Goal: Transaction & Acquisition: Subscribe to service/newsletter

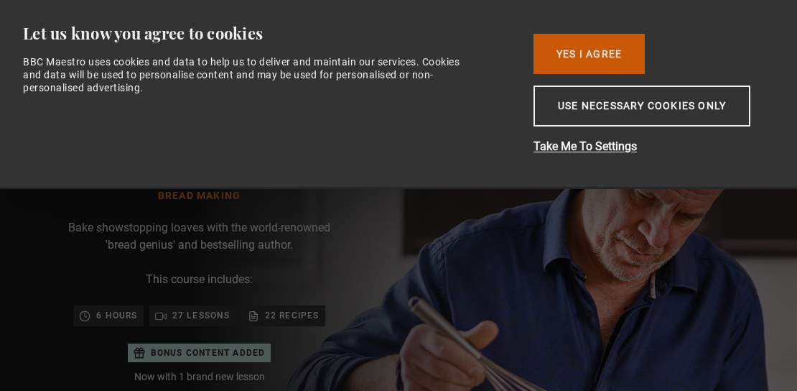
click at [594, 53] on button "Yes I Agree" at bounding box center [589, 54] width 111 height 40
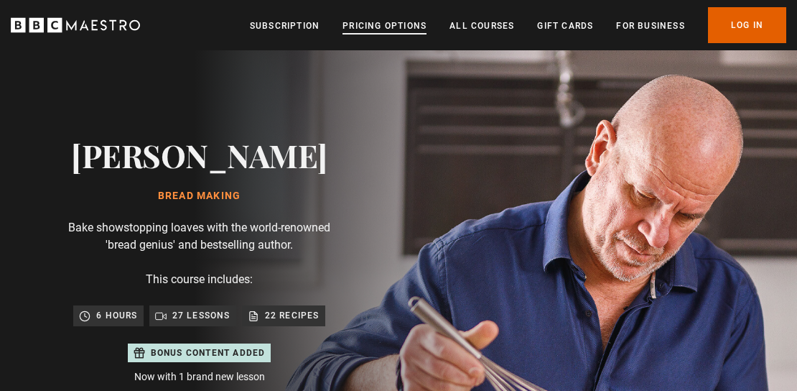
click at [367, 25] on link "Pricing Options" at bounding box center [385, 26] width 84 height 14
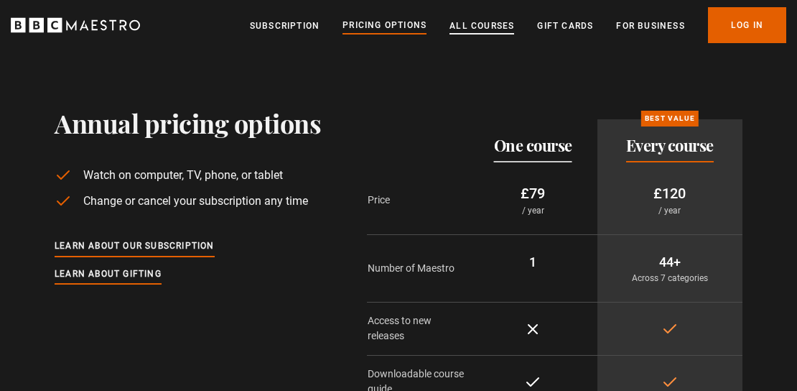
click at [490, 25] on link "All Courses" at bounding box center [482, 26] width 65 height 14
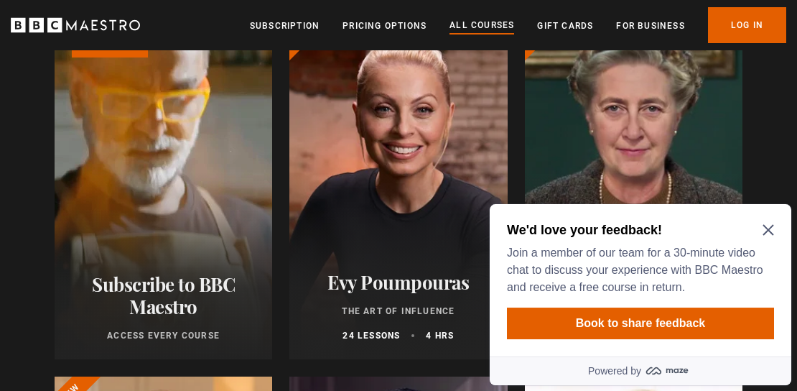
scroll to position [248, 0]
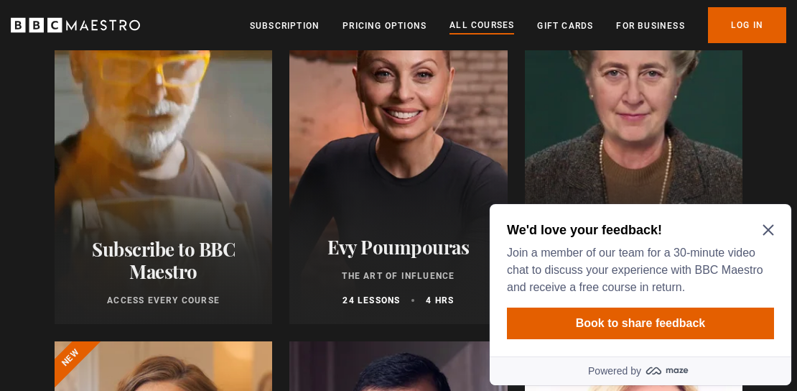
click at [768, 227] on icon "Close Maze Prompt" at bounding box center [768, 229] width 11 height 11
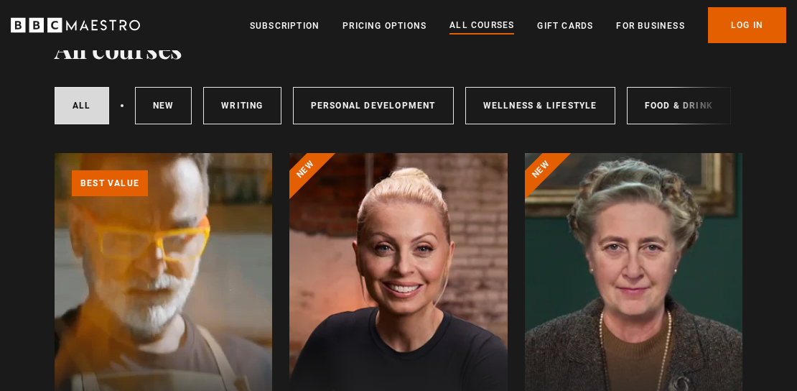
scroll to position [0, 0]
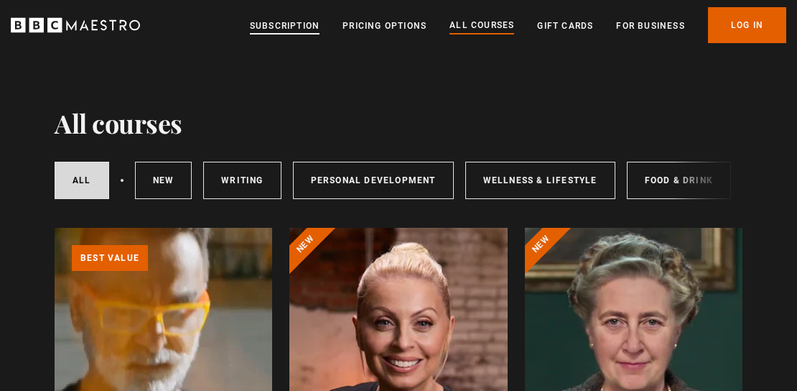
click at [275, 25] on link "Subscription" at bounding box center [285, 26] width 70 height 14
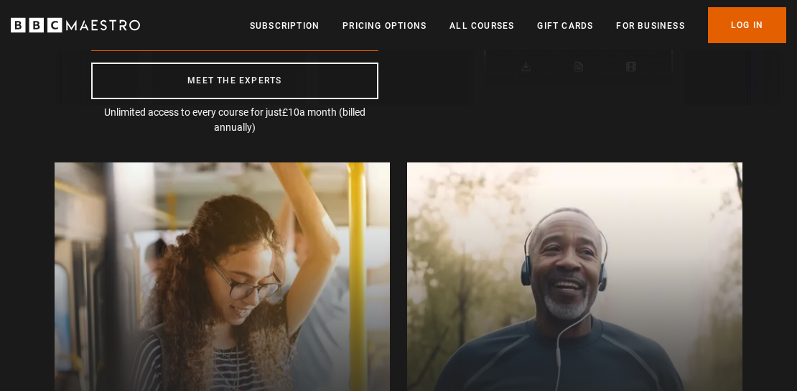
scroll to position [248, 0]
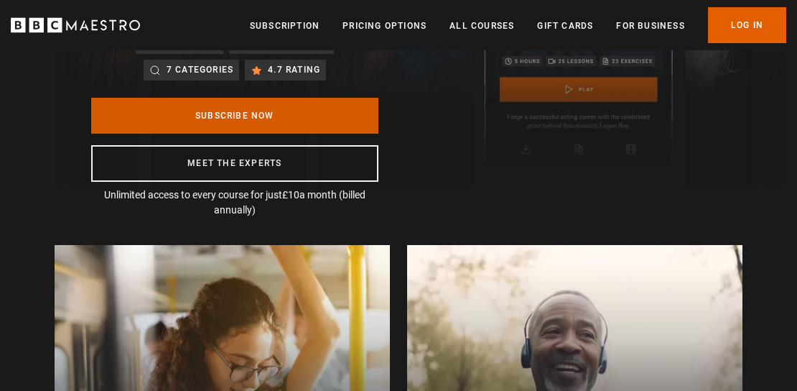
click at [268, 121] on link "Subscribe Now" at bounding box center [234, 116] width 287 height 36
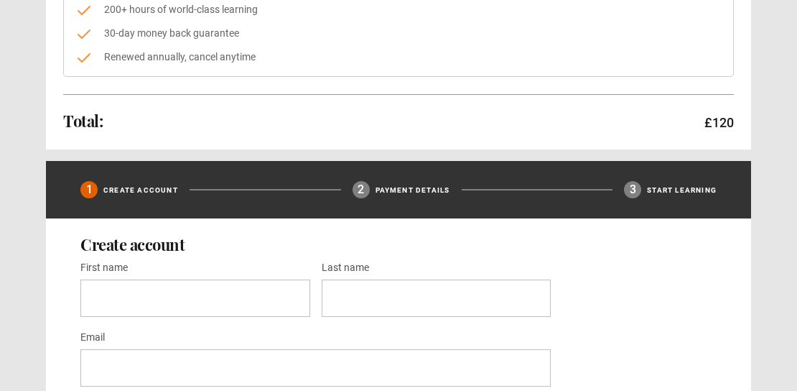
scroll to position [299, 0]
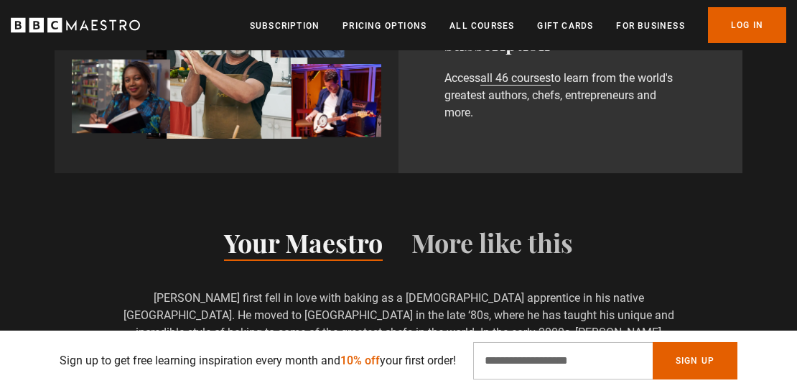
scroll to position [946, 0]
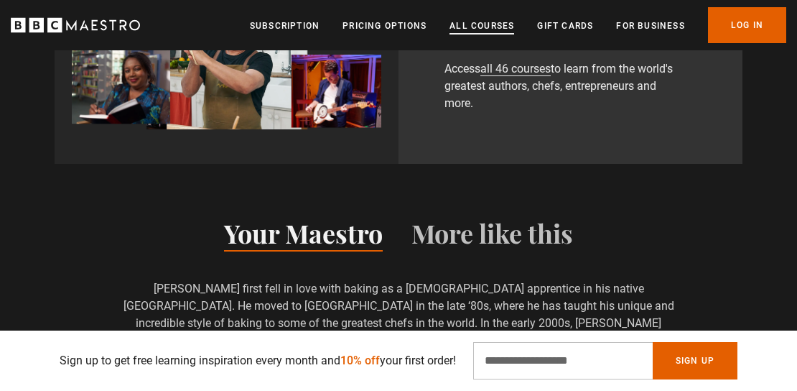
click at [473, 29] on link "All Courses" at bounding box center [482, 26] width 65 height 14
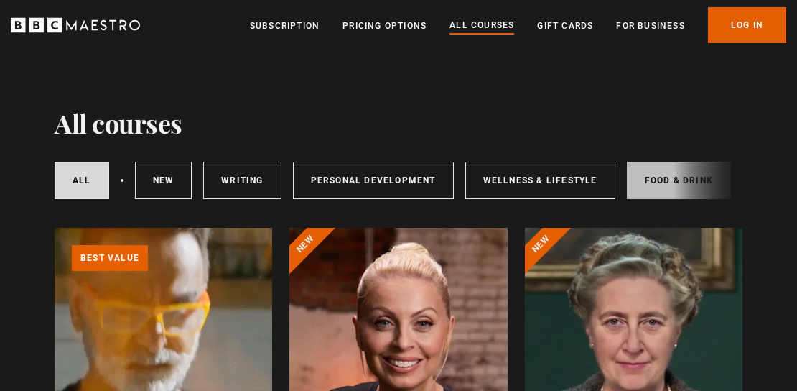
click at [653, 177] on link "Food & Drink" at bounding box center [679, 180] width 104 height 37
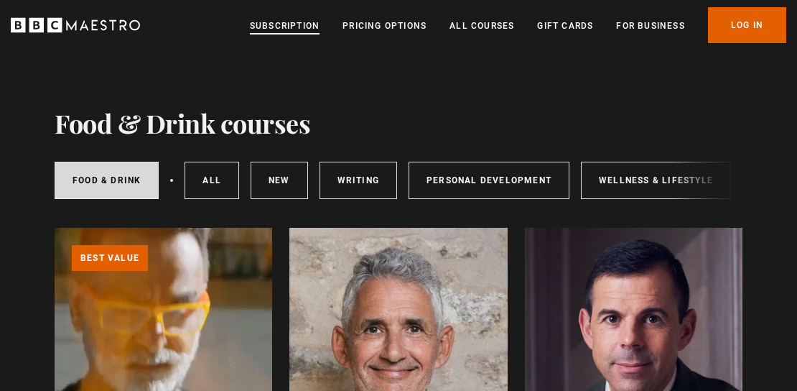
click at [279, 24] on link "Subscription" at bounding box center [285, 26] width 70 height 14
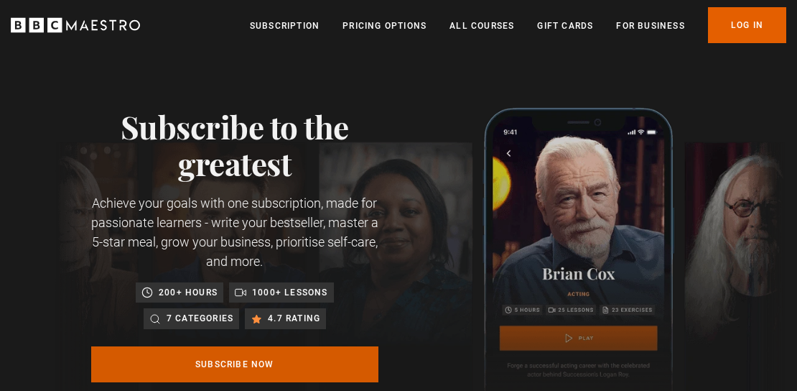
scroll to position [149, 0]
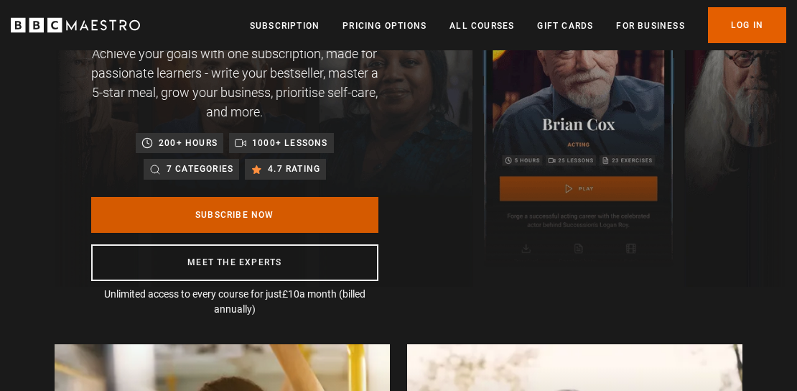
click at [243, 212] on link "Subscribe Now" at bounding box center [234, 215] width 287 height 36
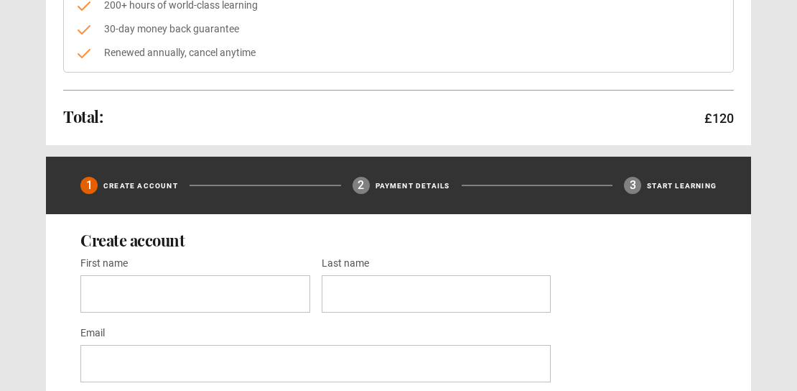
scroll to position [348, 0]
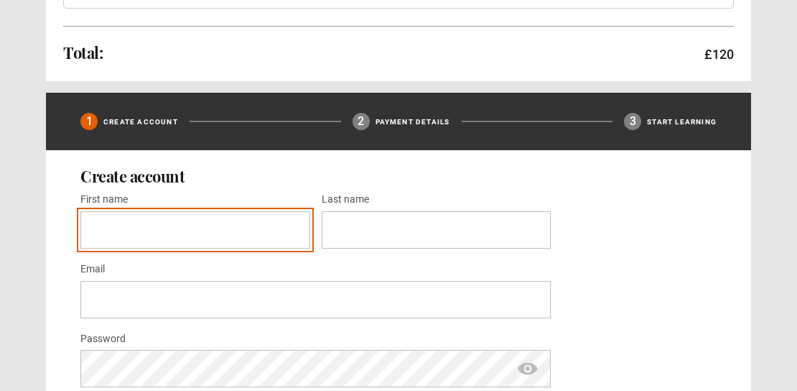
click at [229, 225] on input "First name *" at bounding box center [195, 229] width 230 height 37
click at [230, 220] on input "First name *" at bounding box center [195, 229] width 230 height 37
type input "******"
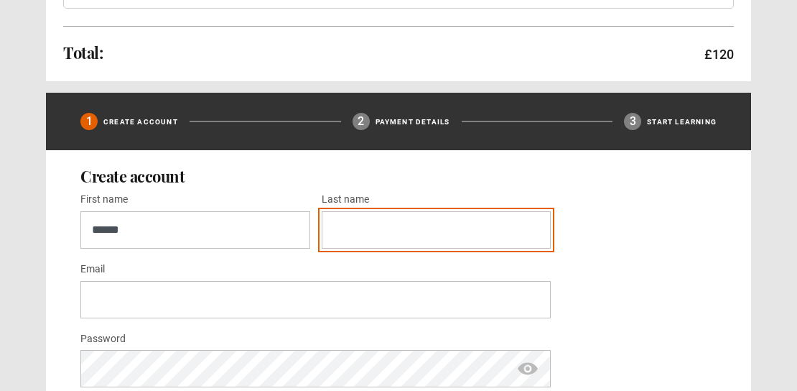
type input "****"
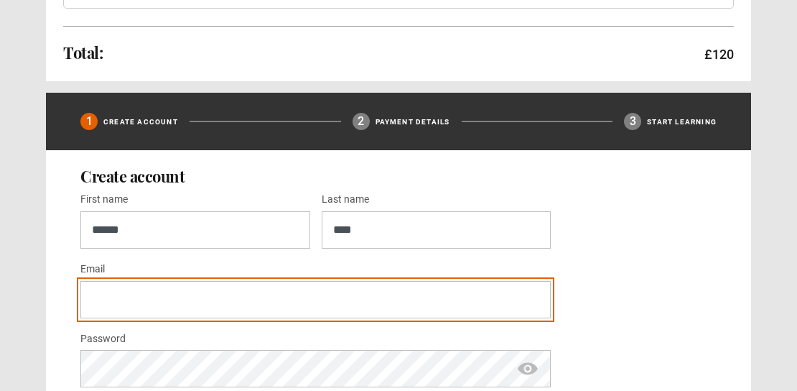
type input "**********"
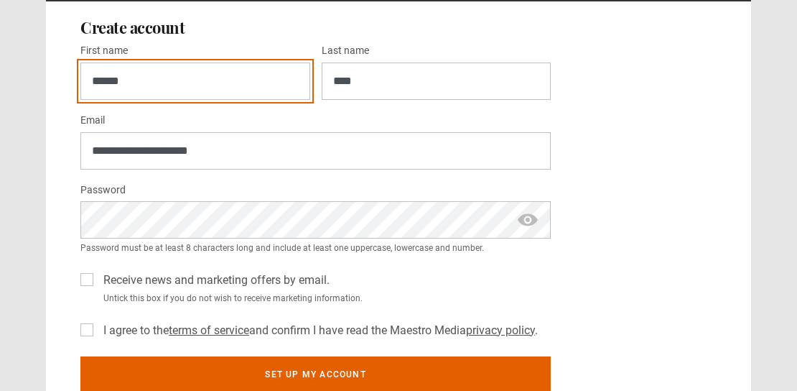
scroll to position [498, 0]
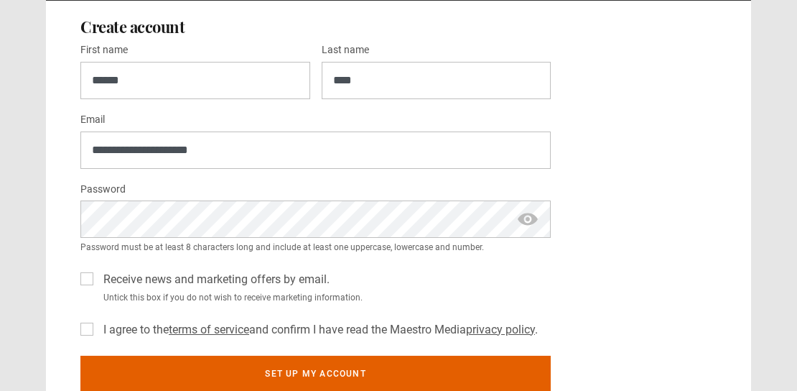
click at [98, 326] on label "I agree to the terms of service and confirm I have read the Maestro Media priva…" at bounding box center [318, 329] width 440 height 17
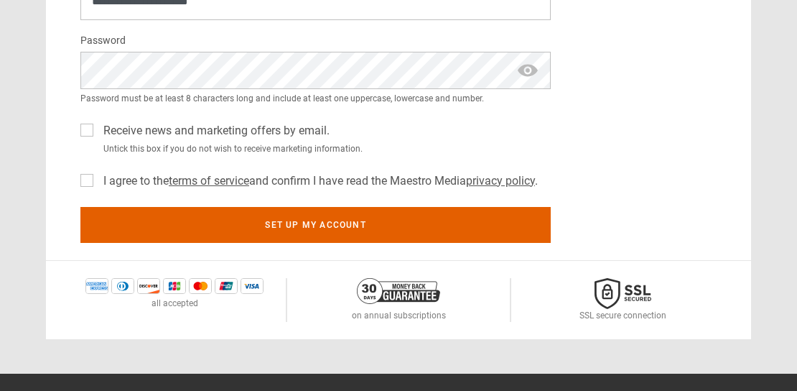
scroll to position [647, 0]
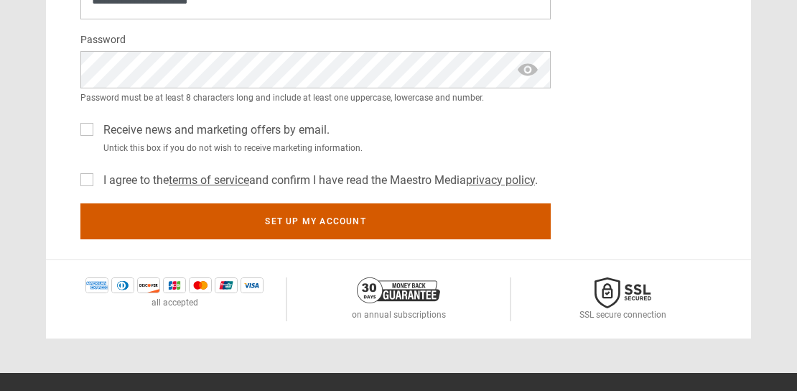
click at [340, 222] on button "Set up my account" at bounding box center [315, 221] width 470 height 36
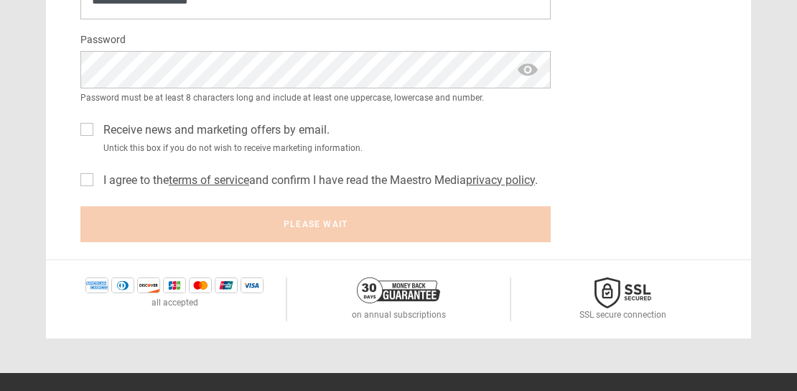
scroll to position [622, 0]
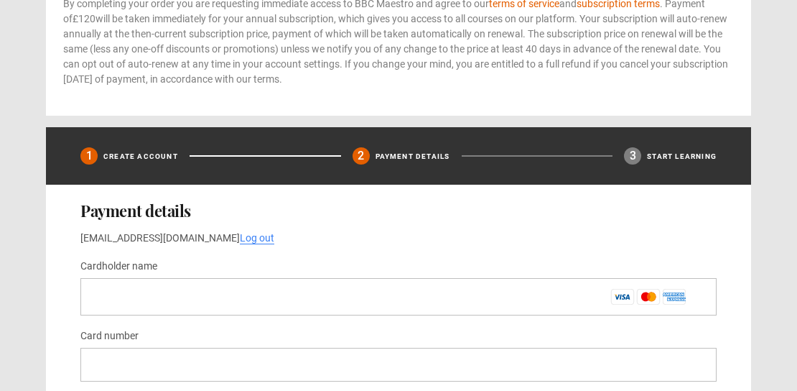
scroll to position [572, 0]
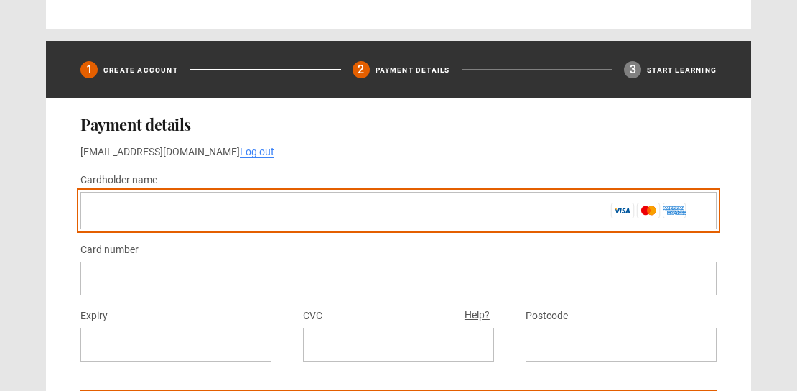
click at [307, 210] on input "Cardholder name *" at bounding box center [398, 210] width 636 height 37
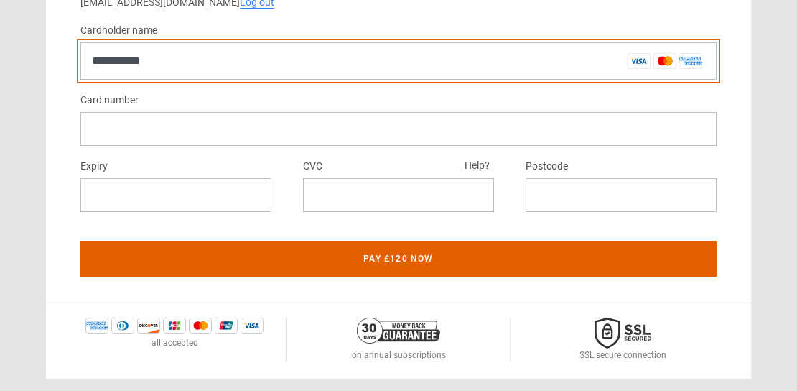
scroll to position [697, 0]
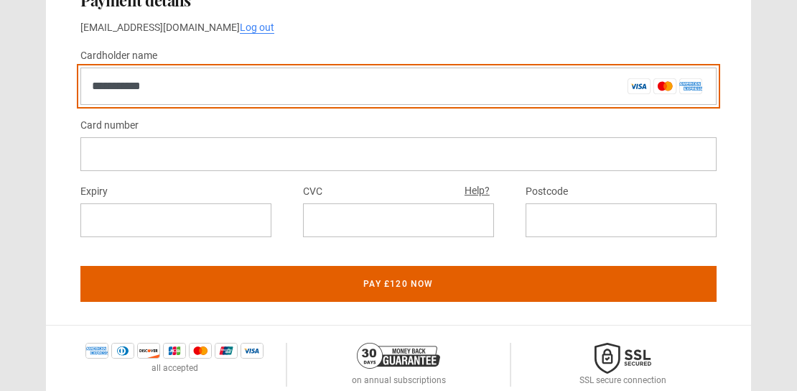
type input "**********"
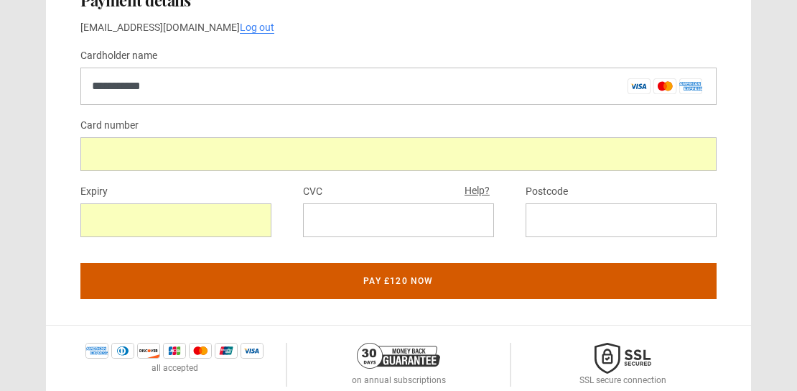
click at [411, 273] on button "Pay £120 now" at bounding box center [398, 281] width 636 height 36
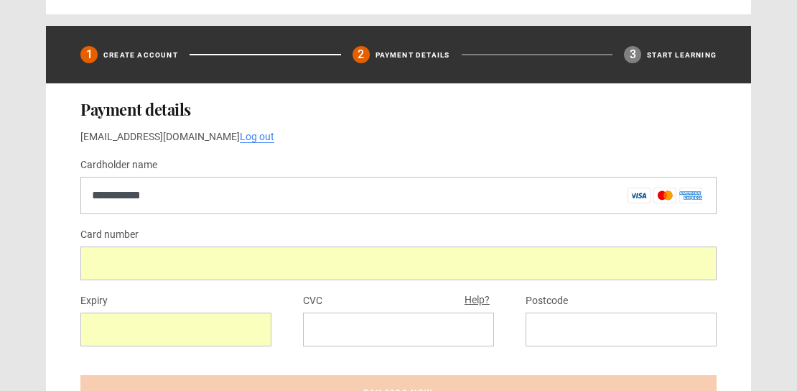
scroll to position [672, 0]
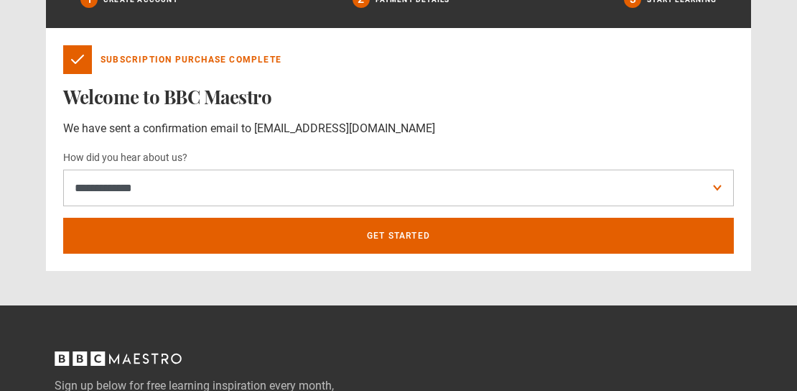
scroll to position [473, 0]
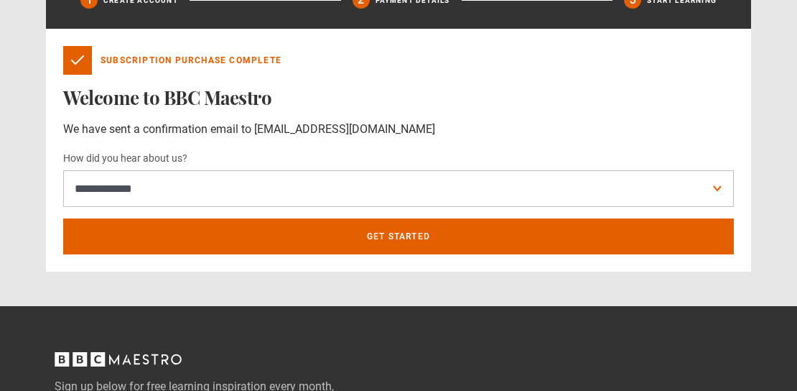
drag, startPoint x: 359, startPoint y: 190, endPoint x: 568, endPoint y: 101, distance: 227.2
click at [511, 110] on div "**********" at bounding box center [398, 150] width 705 height 243
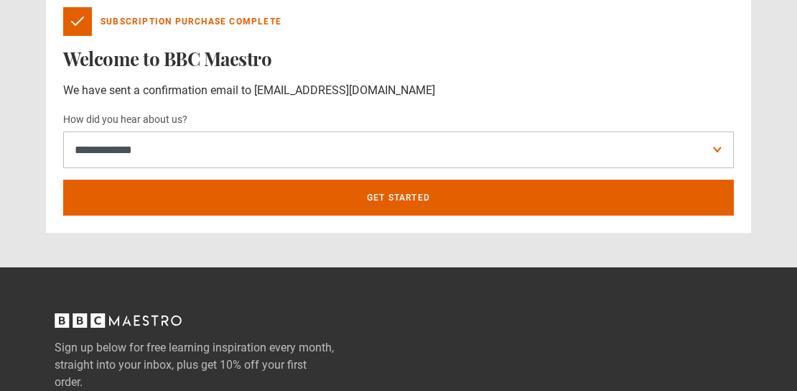
scroll to position [547, 0]
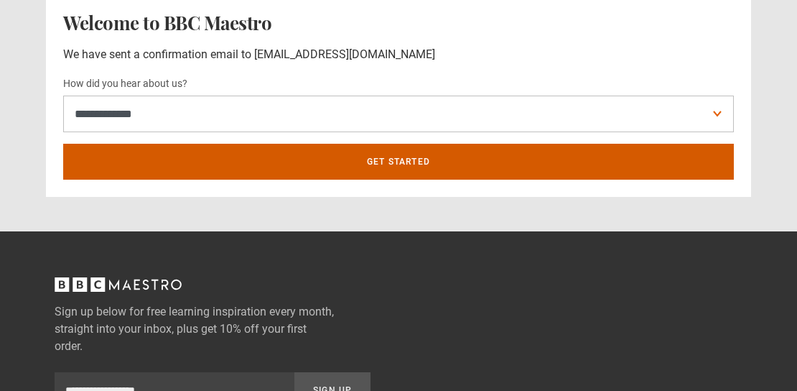
click at [411, 166] on link "Get Started" at bounding box center [398, 162] width 671 height 36
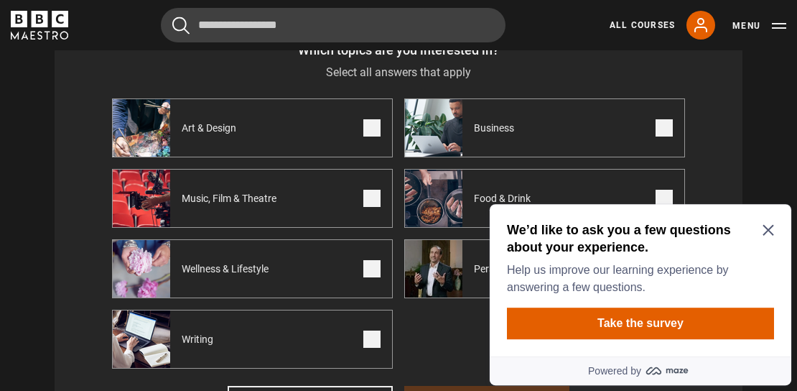
click at [768, 227] on icon "Close Maze Prompt" at bounding box center [768, 229] width 11 height 11
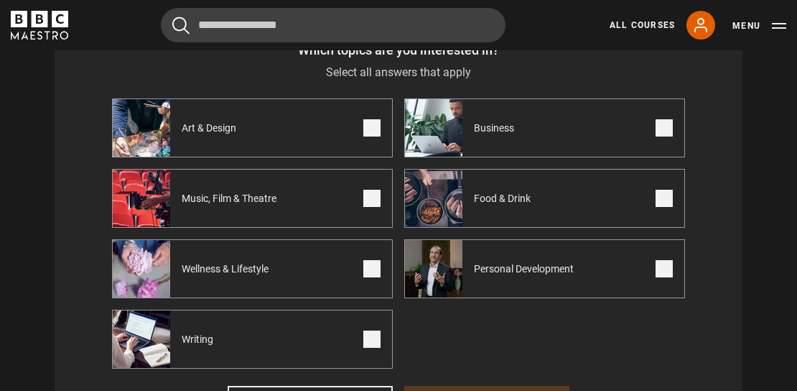
click at [659, 197] on span at bounding box center [664, 198] width 17 height 17
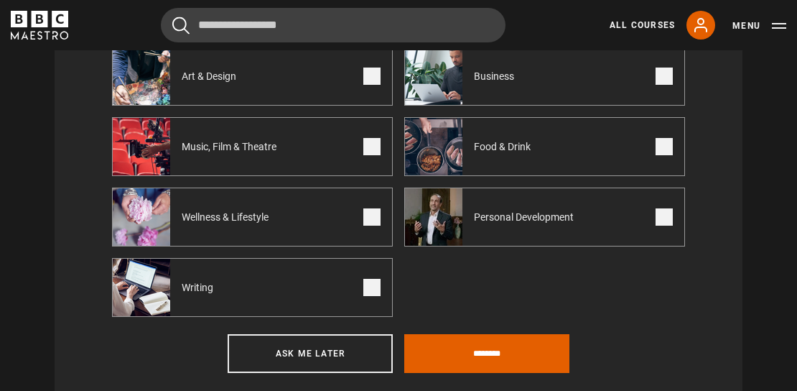
scroll to position [668, 0]
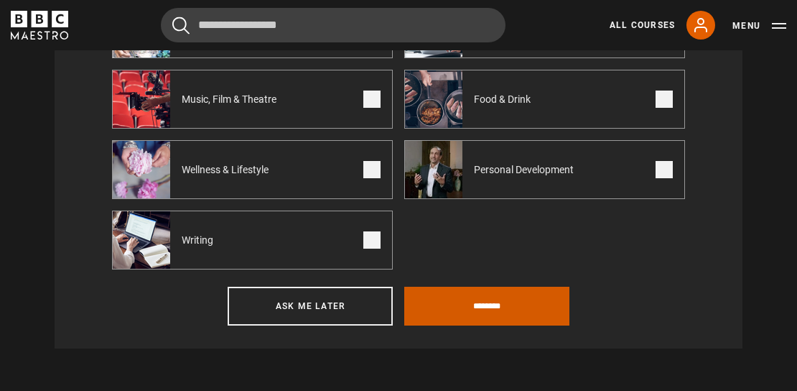
click at [488, 299] on input "********" at bounding box center [486, 306] width 165 height 39
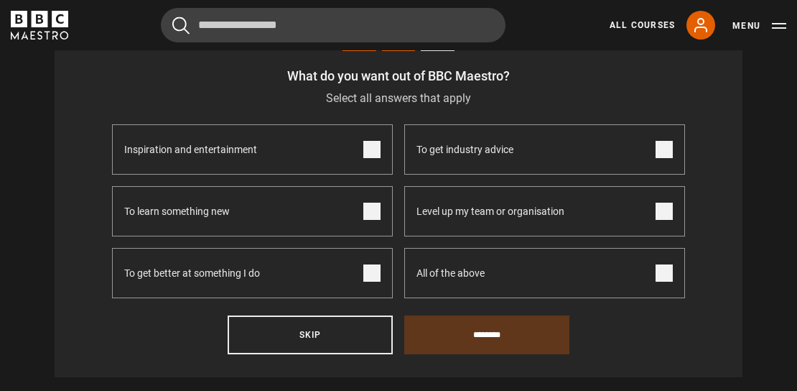
scroll to position [544, 0]
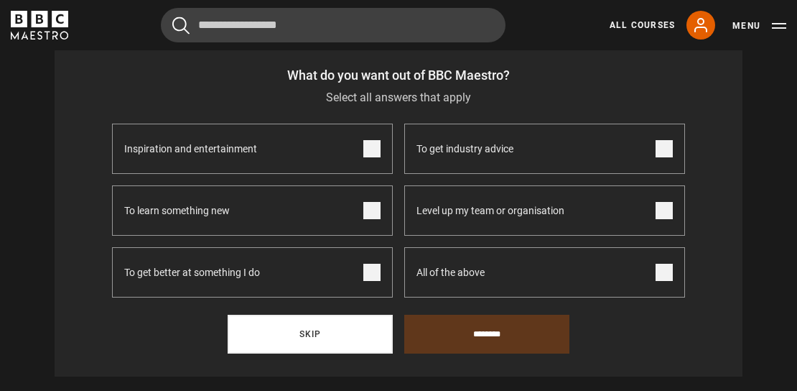
click at [294, 327] on button "Skip" at bounding box center [310, 334] width 165 height 39
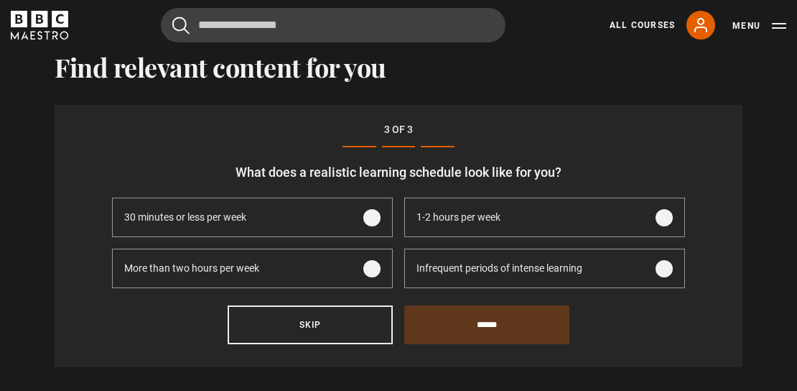
scroll to position [444, 0]
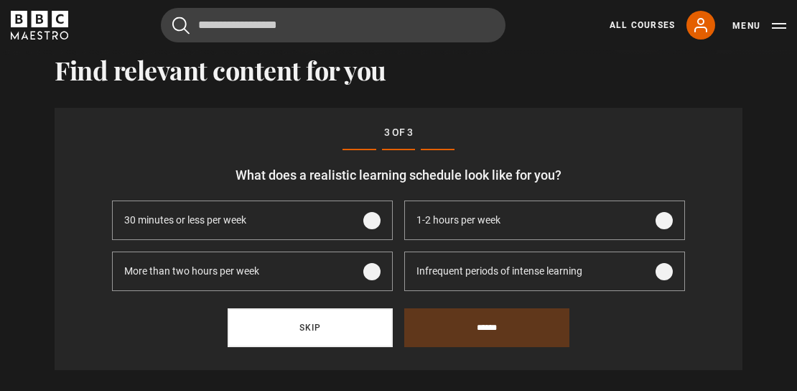
click at [312, 323] on button "Skip" at bounding box center [310, 327] width 165 height 39
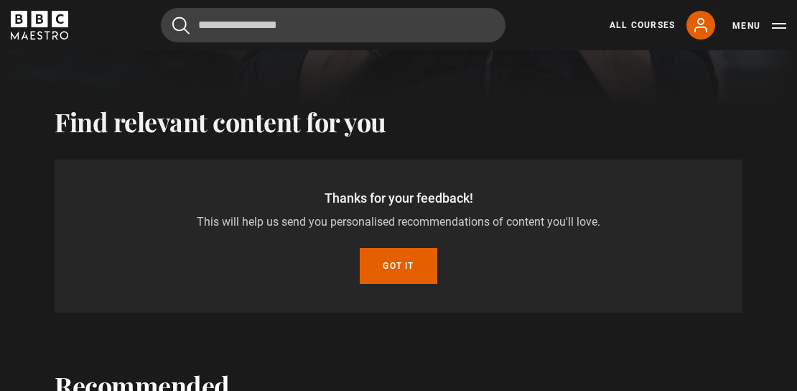
scroll to position [391, 0]
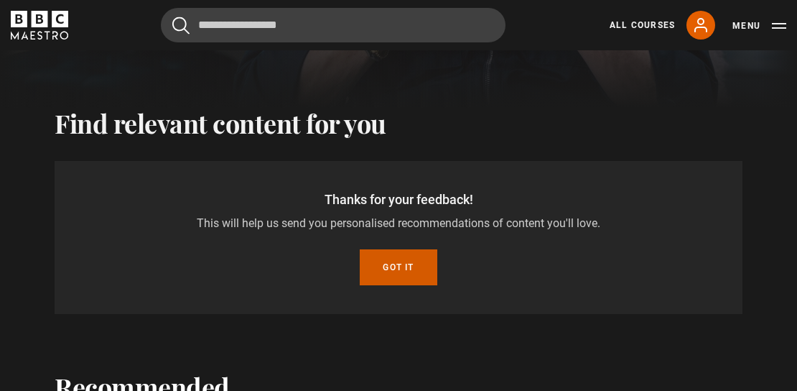
drag, startPoint x: 396, startPoint y: 261, endPoint x: 536, endPoint y: 276, distance: 140.8
click at [398, 261] on button "Got it" at bounding box center [398, 267] width 77 height 36
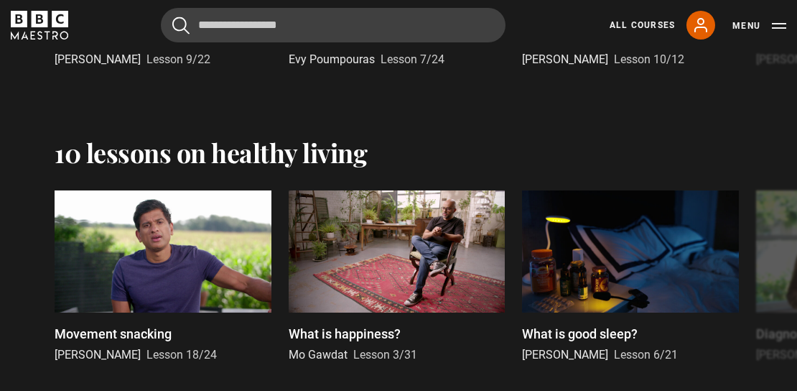
scroll to position [0, 0]
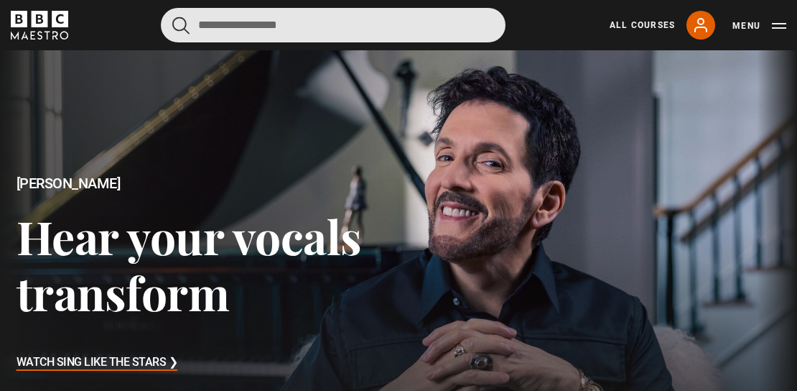
click at [248, 27] on input "Search" at bounding box center [333, 25] width 345 height 34
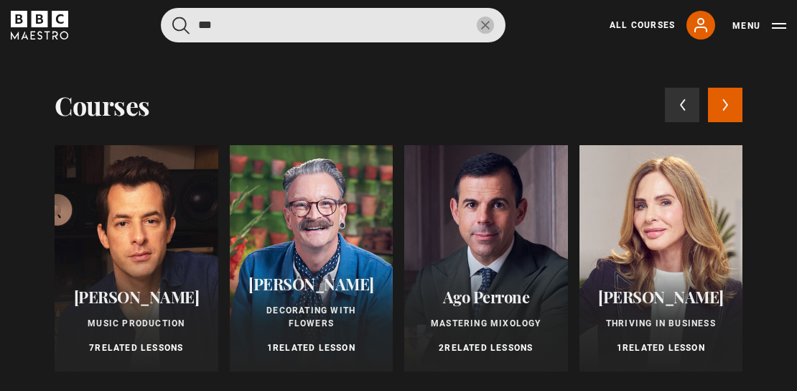
type input "***"
click at [172, 17] on button "submit" at bounding box center [180, 26] width 17 height 18
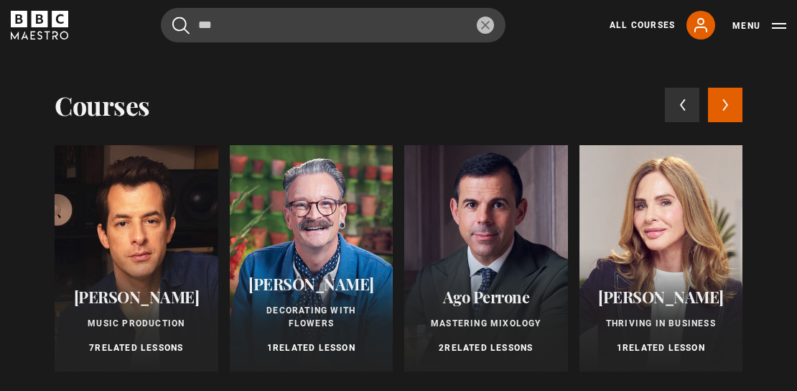
click at [477, 331] on div "Ago Perrone Mastering Mixology 2 Related Lessons" at bounding box center [486, 321] width 164 height 101
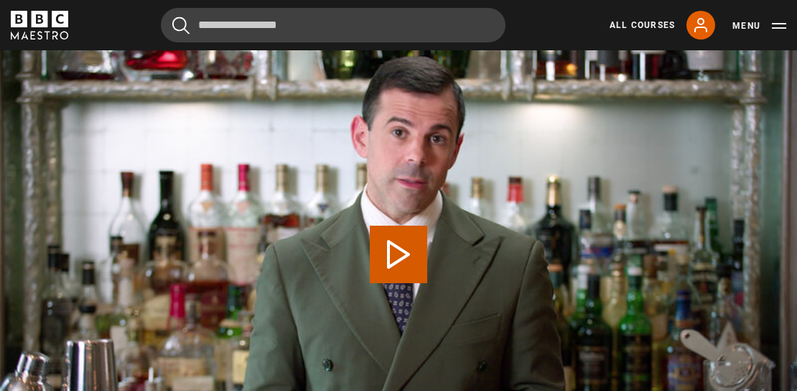
scroll to position [747, 0]
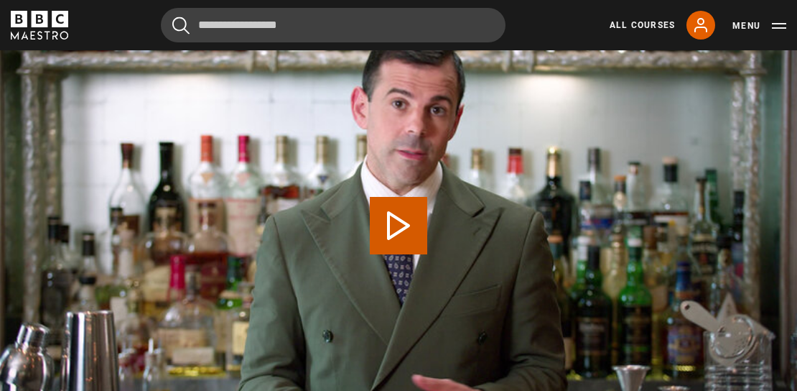
drag, startPoint x: 394, startPoint y: 219, endPoint x: 403, endPoint y: 223, distance: 9.6
click at [397, 220] on button "Play Video" at bounding box center [398, 225] width 57 height 57
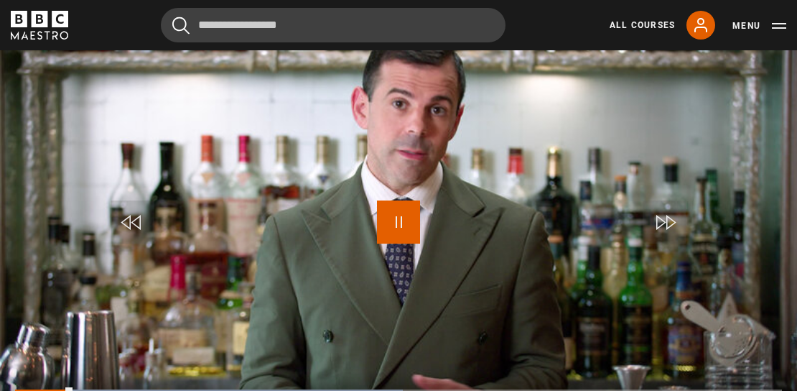
drag, startPoint x: 396, startPoint y: 219, endPoint x: 409, endPoint y: 219, distance: 12.9
click at [399, 220] on span "Video Player" at bounding box center [398, 221] width 43 height 43
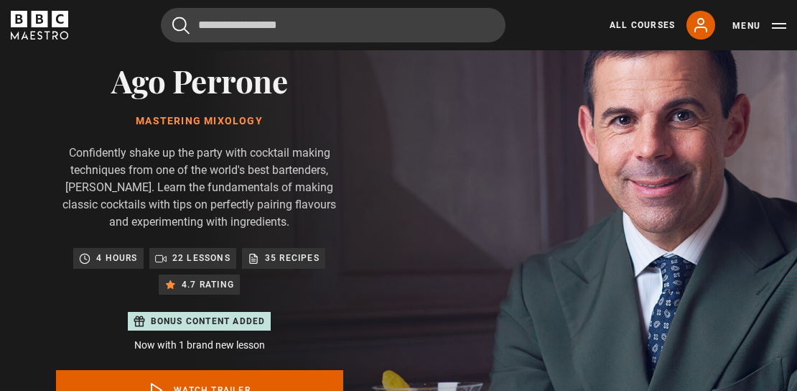
scroll to position [0, 0]
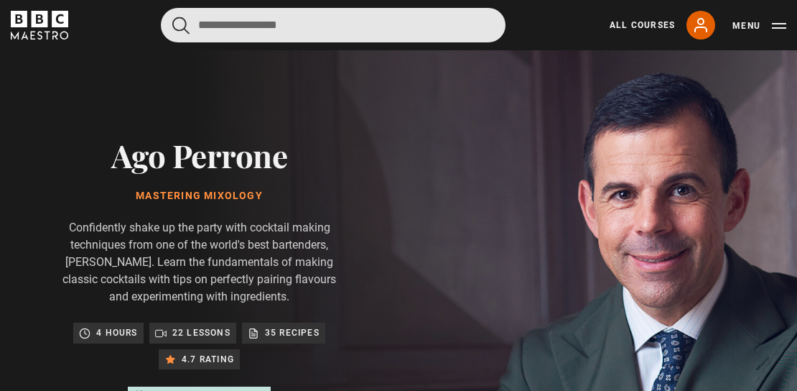
drag, startPoint x: 315, startPoint y: 24, endPoint x: 322, endPoint y: 32, distance: 10.8
click at [322, 32] on input "Search" at bounding box center [333, 25] width 345 height 34
drag, startPoint x: 322, startPoint y: 32, endPoint x: 131, endPoint y: 37, distance: 190.4
click at [161, 37] on input "Search" at bounding box center [333, 25] width 345 height 34
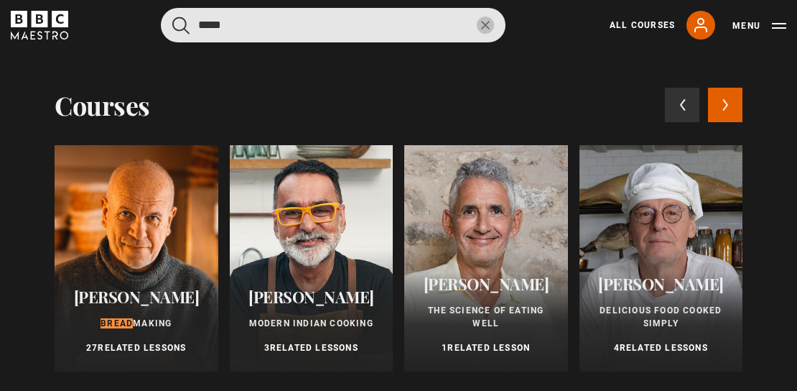
type input "*****"
click at [172, 17] on button "submit" at bounding box center [180, 26] width 17 height 18
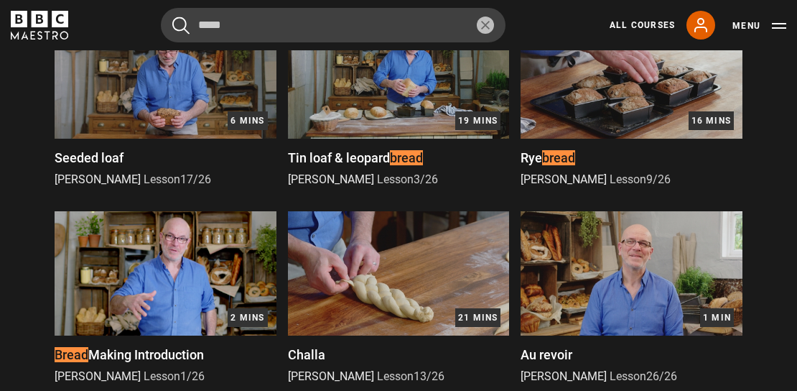
scroll to position [371, 0]
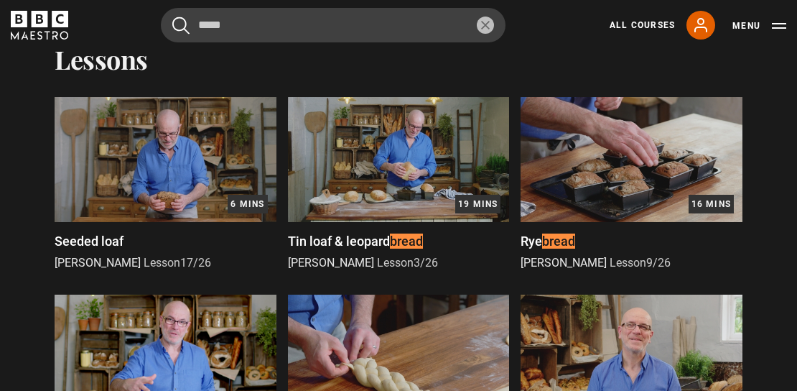
click at [164, 169] on img at bounding box center [166, 159] width 222 height 125
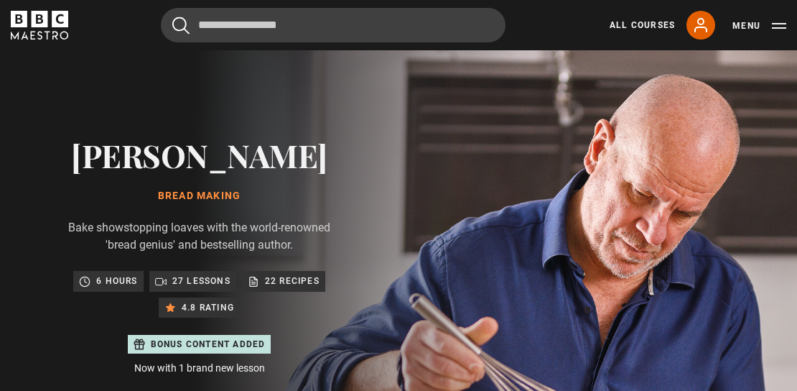
scroll to position [577, 0]
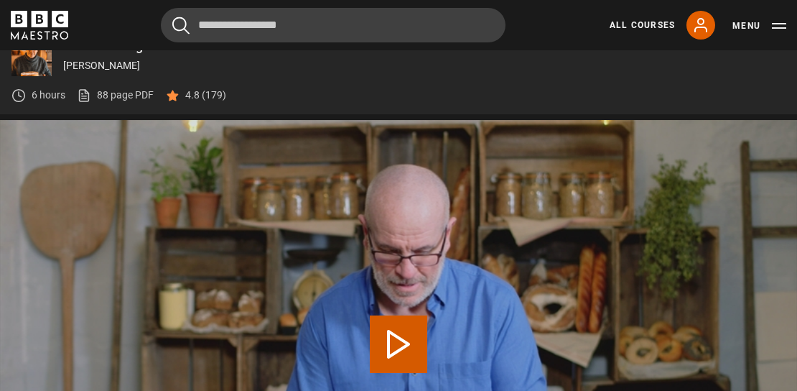
click at [395, 343] on button "Play Lesson Seeded loaf" at bounding box center [398, 343] width 57 height 57
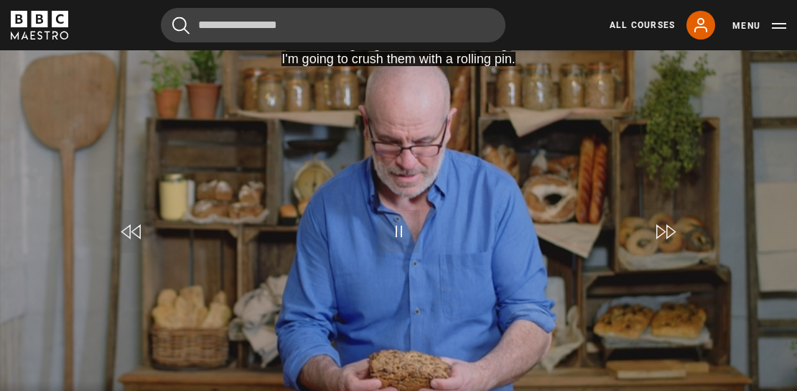
scroll to position [677, 0]
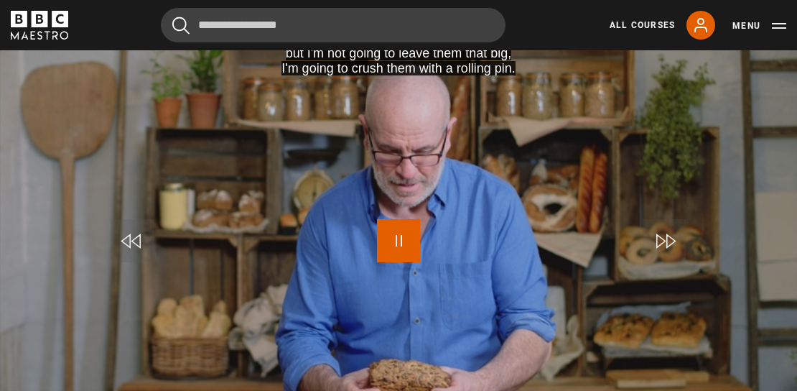
click at [400, 240] on span "Video Player" at bounding box center [398, 240] width 43 height 43
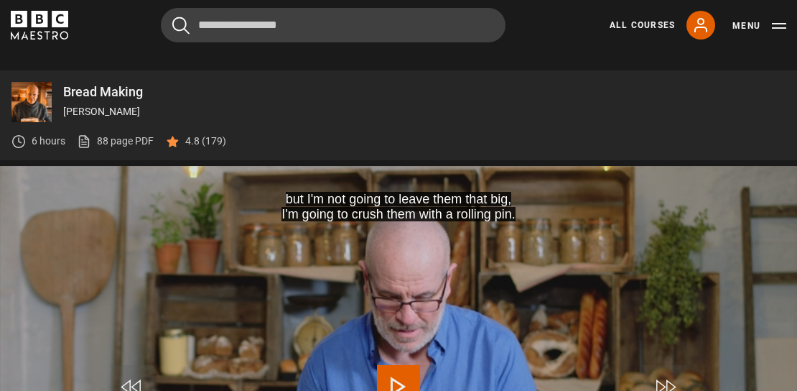
scroll to position [527, 0]
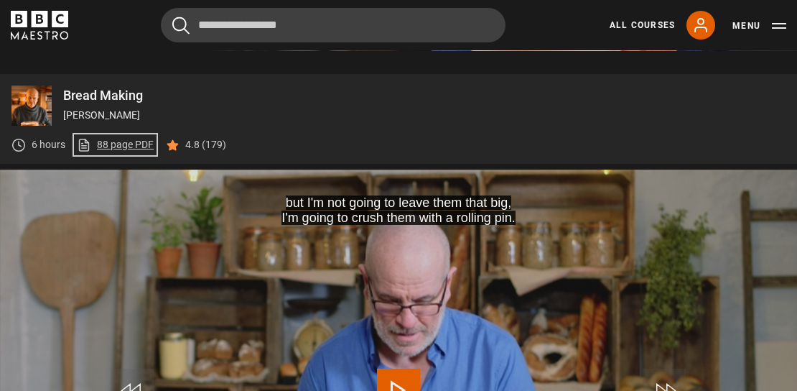
click at [116, 144] on link "88 page PDF (opens in new tab)" at bounding box center [115, 144] width 77 height 15
